Goal: Use online tool/utility: Utilize a website feature to perform a specific function

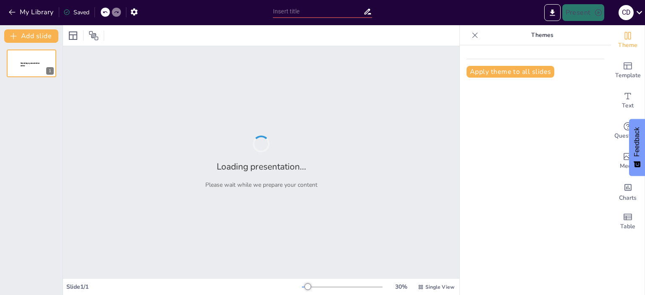
type input "Reporte Mensual del Centro de Contacto: [DATE]"
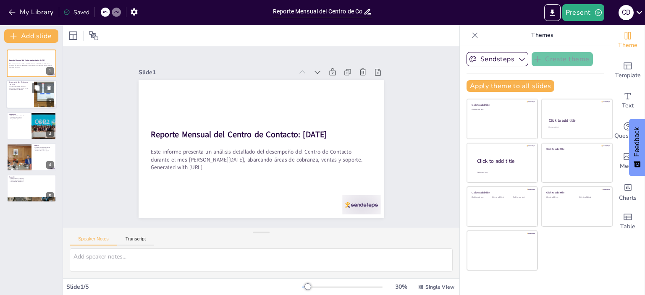
click at [29, 95] on div at bounding box center [31, 95] width 50 height 29
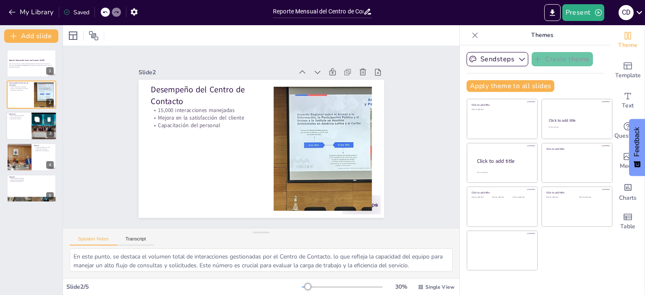
click at [37, 119] on icon at bounding box center [36, 119] width 5 height 5
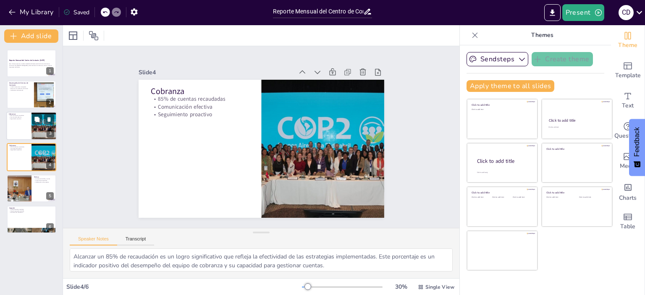
click at [26, 132] on div at bounding box center [31, 126] width 50 height 29
click at [29, 156] on div at bounding box center [31, 157] width 50 height 29
click at [50, 151] on icon at bounding box center [48, 150] width 3 height 5
type textarea "Un incremento del 20% en ventas es un indicador de éxito que demuestra la efect…"
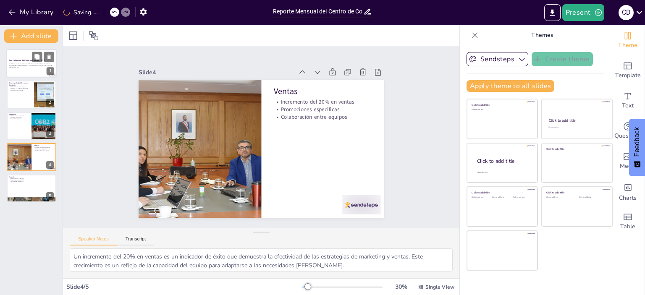
click at [17, 68] on div at bounding box center [31, 63] width 50 height 29
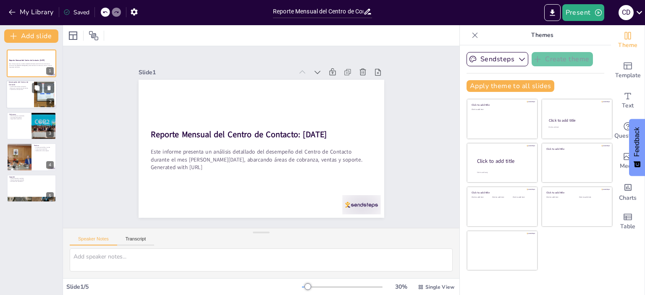
click at [15, 87] on p "Mejora en la satisfacción del cliente" at bounding box center [20, 88] width 23 height 2
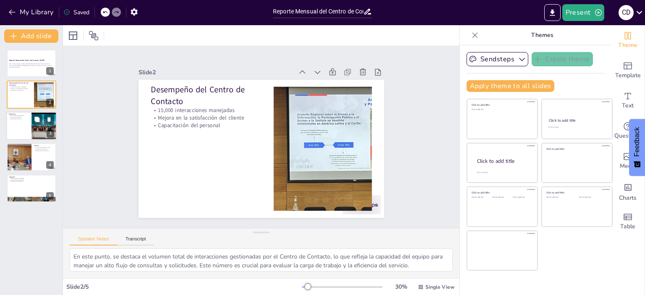
click at [16, 126] on div at bounding box center [31, 126] width 50 height 29
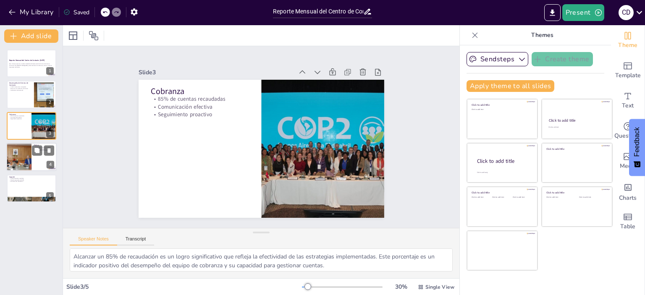
click at [20, 161] on div at bounding box center [18, 157] width 63 height 29
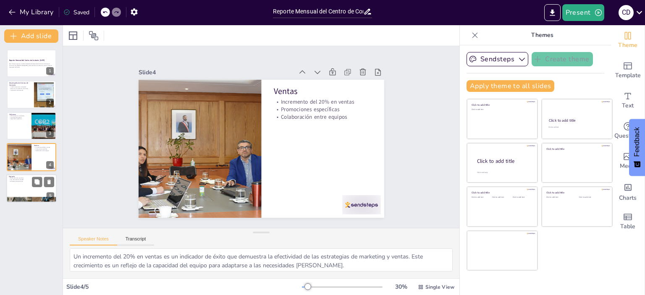
click at [21, 187] on div at bounding box center [31, 188] width 50 height 29
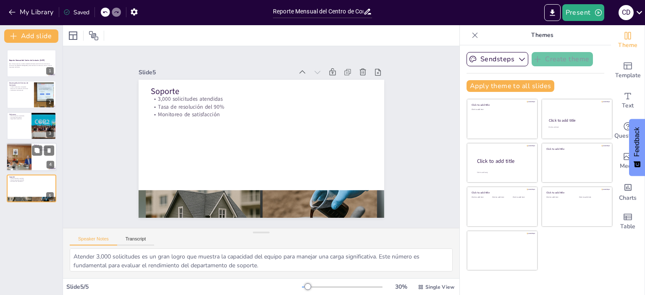
click at [21, 163] on div at bounding box center [18, 157] width 63 height 29
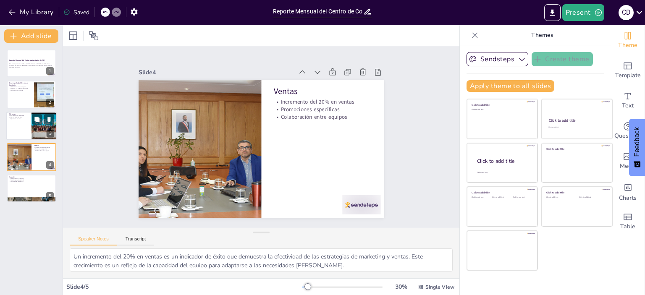
click at [17, 119] on p "Seguimiento proactivo" at bounding box center [19, 119] width 20 height 2
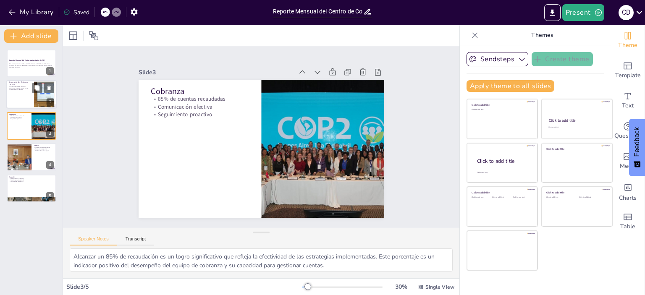
click at [17, 92] on div at bounding box center [31, 95] width 50 height 29
type textarea "En este punto, se destaca el volumen total de interacciones gestionadas por el …"
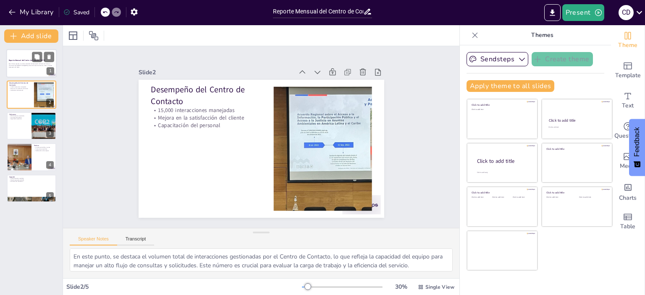
click at [13, 66] on p "Este informe presenta un análisis detallado del desempeño del Centro de Contact…" at bounding box center [31, 64] width 45 height 3
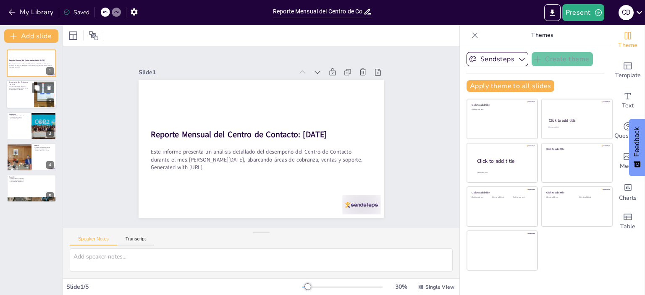
click at [13, 95] on div at bounding box center [31, 95] width 50 height 29
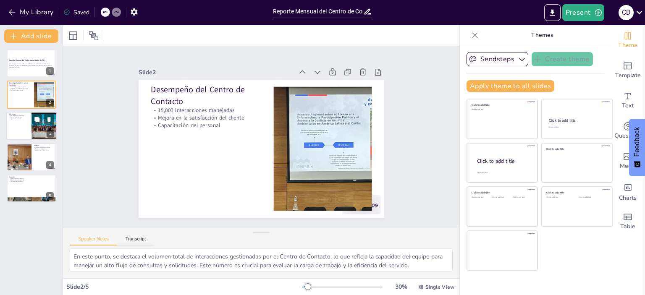
click at [18, 129] on div at bounding box center [31, 126] width 50 height 29
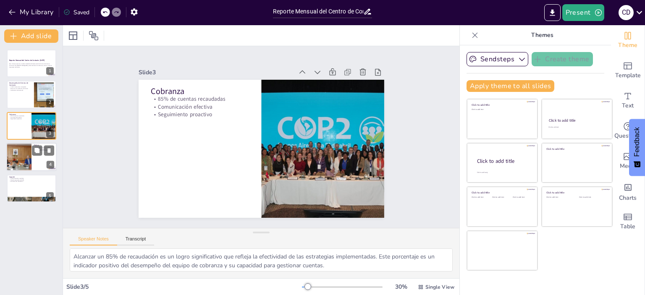
click at [20, 155] on div at bounding box center [18, 157] width 63 height 29
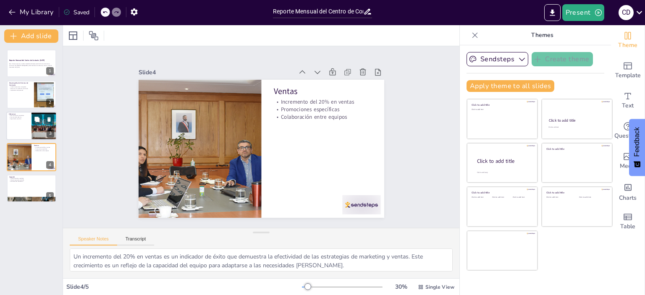
click at [18, 119] on p "Seguimiento proactivo" at bounding box center [19, 119] width 20 height 2
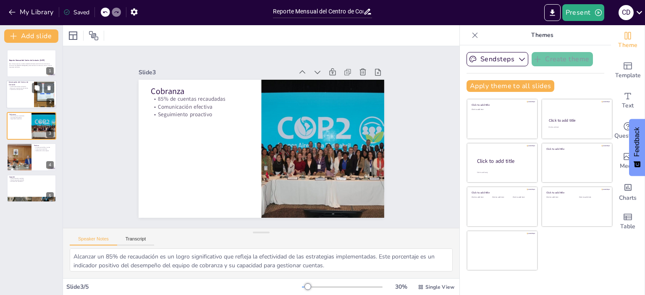
click at [20, 97] on div at bounding box center [31, 95] width 50 height 29
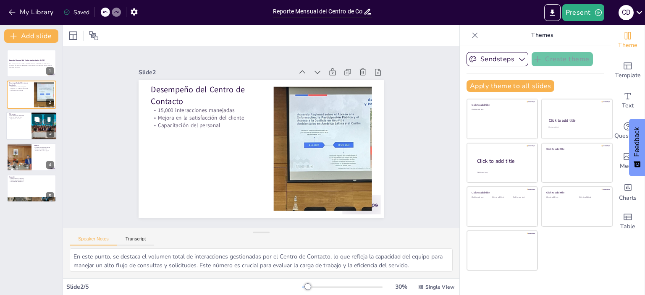
click at [18, 132] on div at bounding box center [31, 126] width 50 height 29
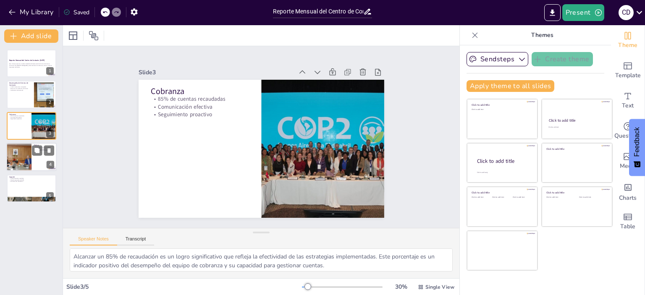
click at [20, 161] on div at bounding box center [18, 157] width 63 height 29
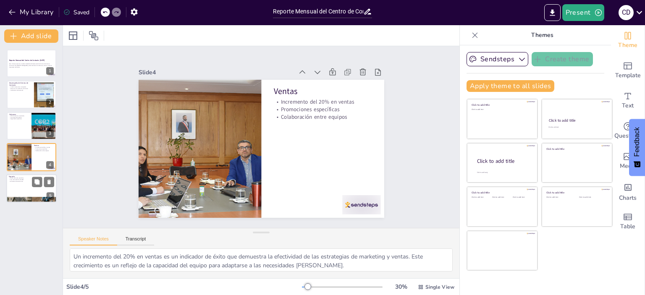
click at [20, 182] on div at bounding box center [31, 188] width 50 height 29
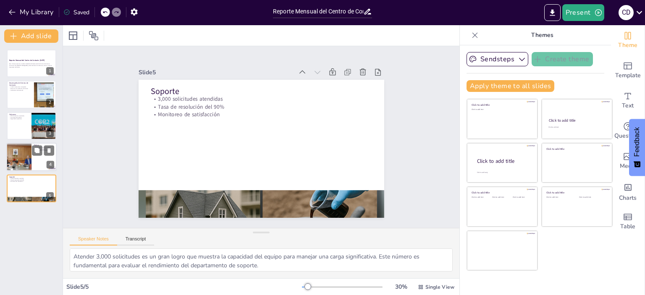
click at [33, 170] on div at bounding box center [31, 157] width 50 height 29
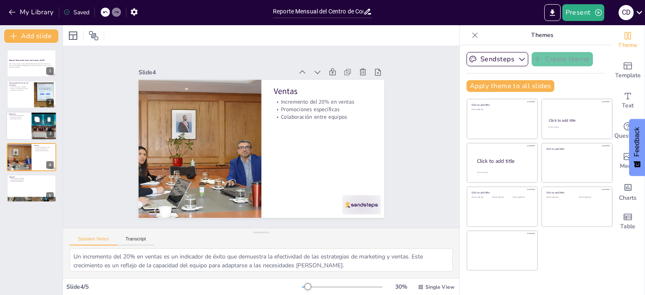
click at [25, 127] on div at bounding box center [31, 126] width 50 height 29
type textarea "Alcanzar un 85% de recaudación es un logro significativo que refleja la efectiv…"
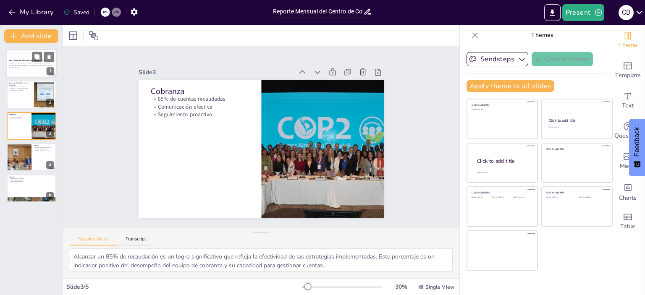
click at [13, 71] on div at bounding box center [31, 63] width 50 height 29
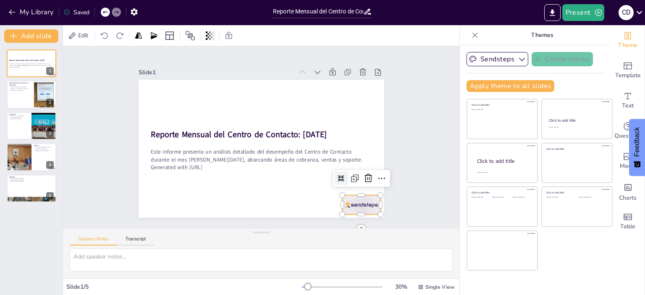
click at [311, 234] on div at bounding box center [291, 254] width 42 height 40
click at [309, 237] on icon at bounding box center [302, 244] width 14 height 14
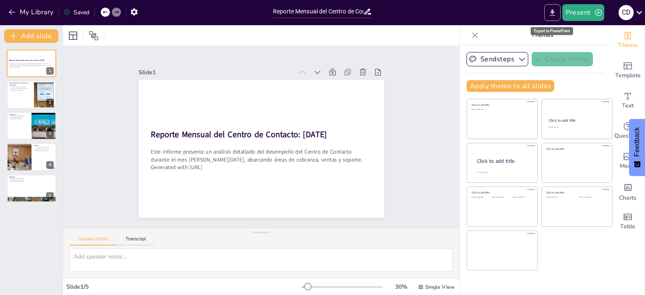
click at [559, 11] on button "Export to PowerPoint" at bounding box center [553, 12] width 16 height 17
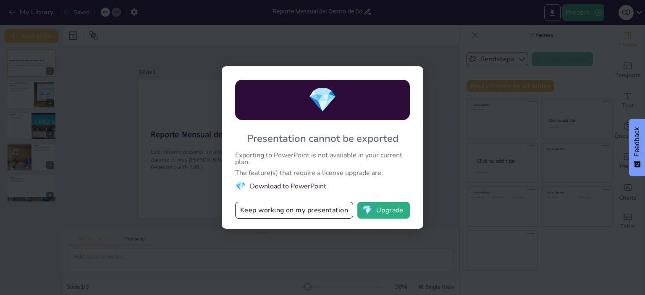
click at [432, 151] on div "💎 Presentation cannot be exported Exporting to PowerPoint is not available in y…" at bounding box center [322, 147] width 645 height 295
click at [440, 145] on div "💎 Presentation cannot be exported Exporting to PowerPoint is not available in y…" at bounding box center [322, 147] width 645 height 295
